Goal: Check status: Check status

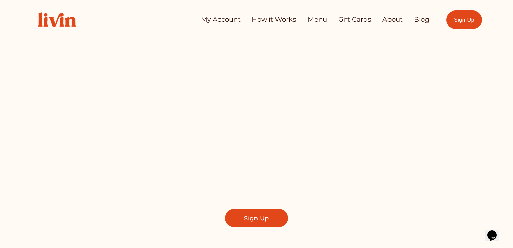
click at [216, 19] on link "My Account" at bounding box center [221, 20] width 40 height 14
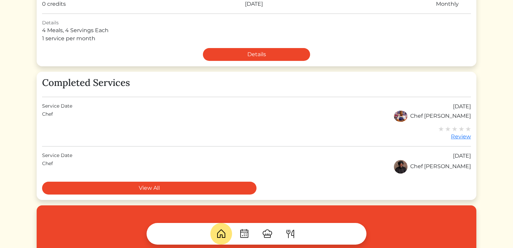
scroll to position [158, 0]
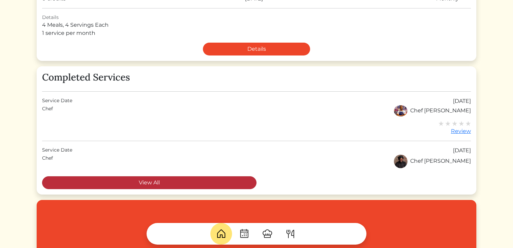
click at [205, 182] on link "View All" at bounding box center [149, 183] width 214 height 13
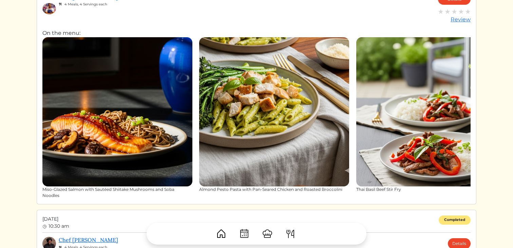
scroll to position [62, 0]
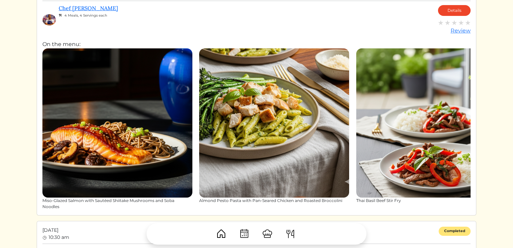
click at [276, 116] on img at bounding box center [274, 123] width 150 height 150
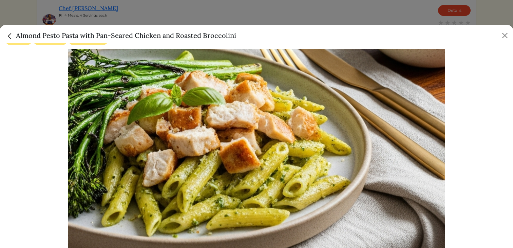
scroll to position [0, 0]
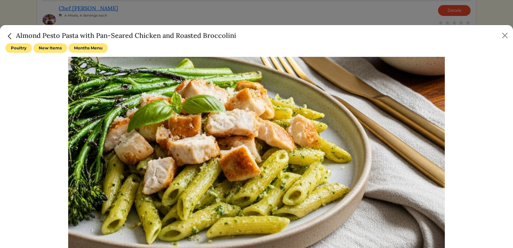
click at [237, 19] on div at bounding box center [256, 124] width 513 height 248
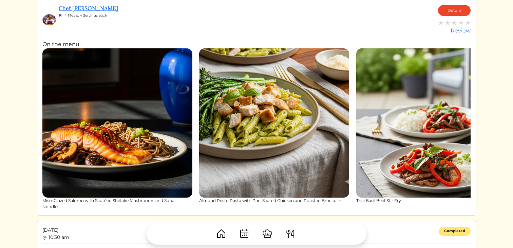
click at [382, 144] on img at bounding box center [431, 123] width 150 height 150
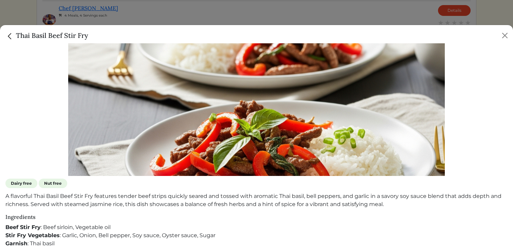
scroll to position [181, 0]
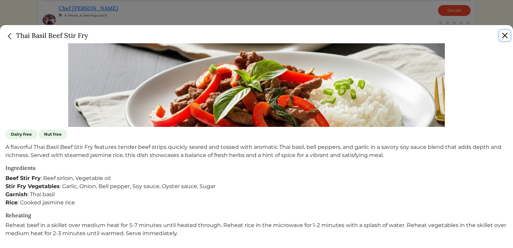
click at [507, 39] on button "Close" at bounding box center [504, 35] width 11 height 11
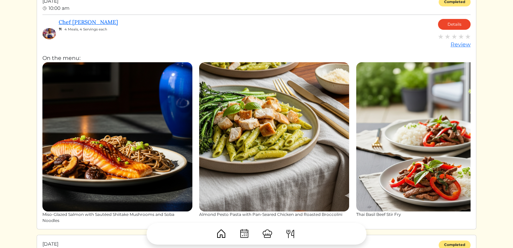
scroll to position [46, 0]
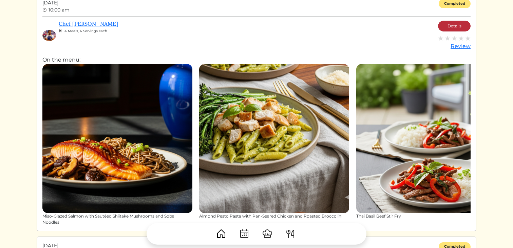
click at [453, 28] on link "Details" at bounding box center [454, 26] width 33 height 11
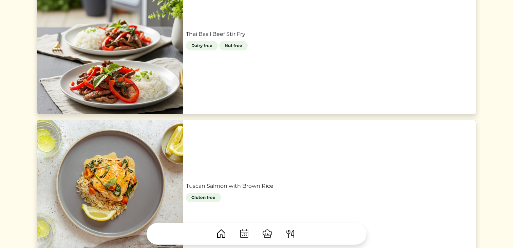
scroll to position [632, 0]
